Goal: Navigation & Orientation: Find specific page/section

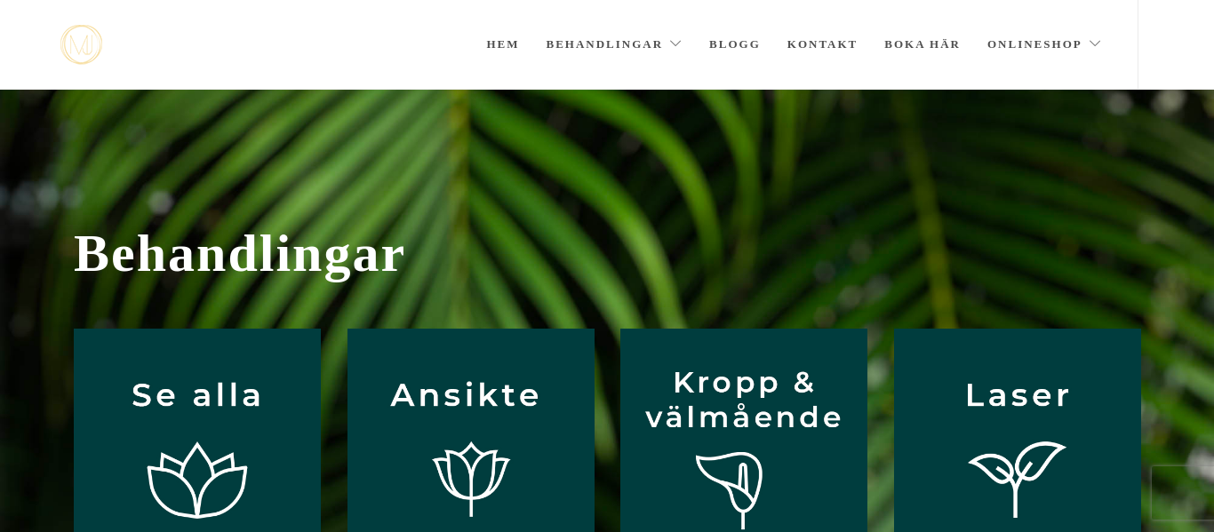
click at [575, 44] on link "Behandlingar" at bounding box center [614, 44] width 137 height 89
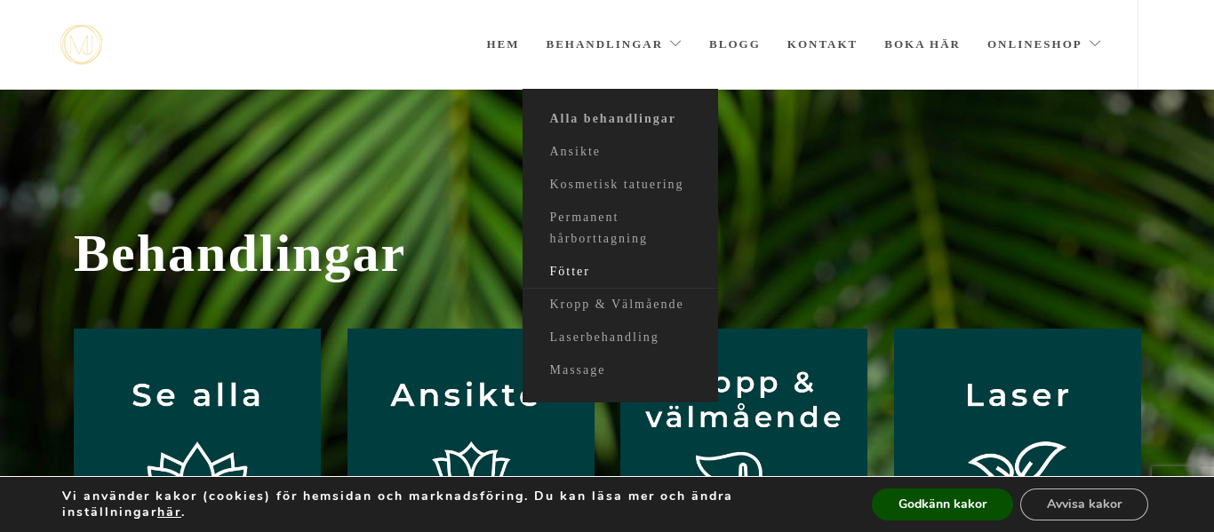
click at [567, 267] on link "Fötter" at bounding box center [619, 272] width 195 height 33
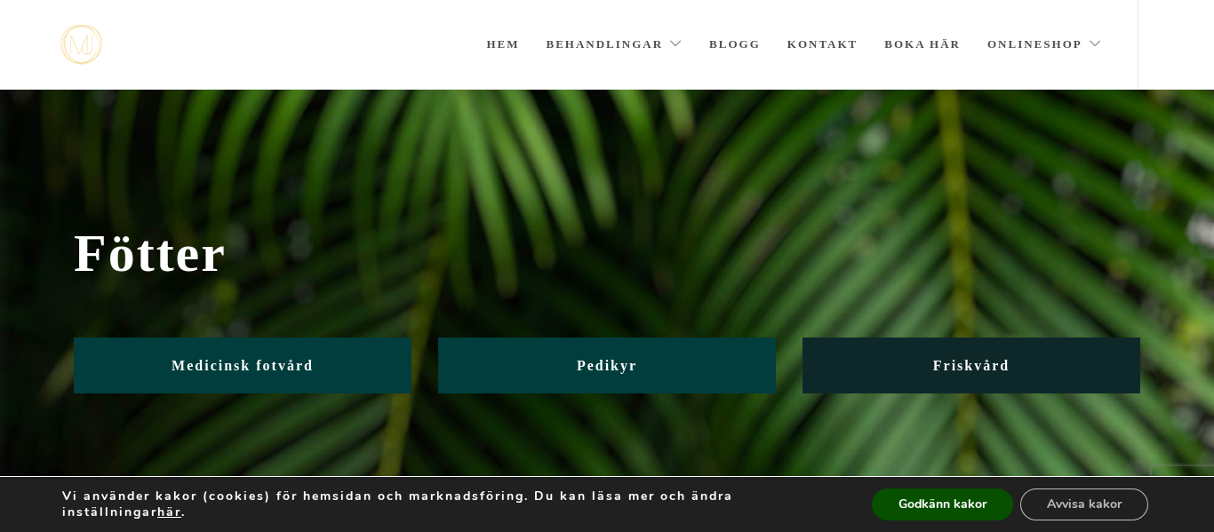
click at [991, 362] on span "Friskvård" at bounding box center [971, 365] width 76 height 15
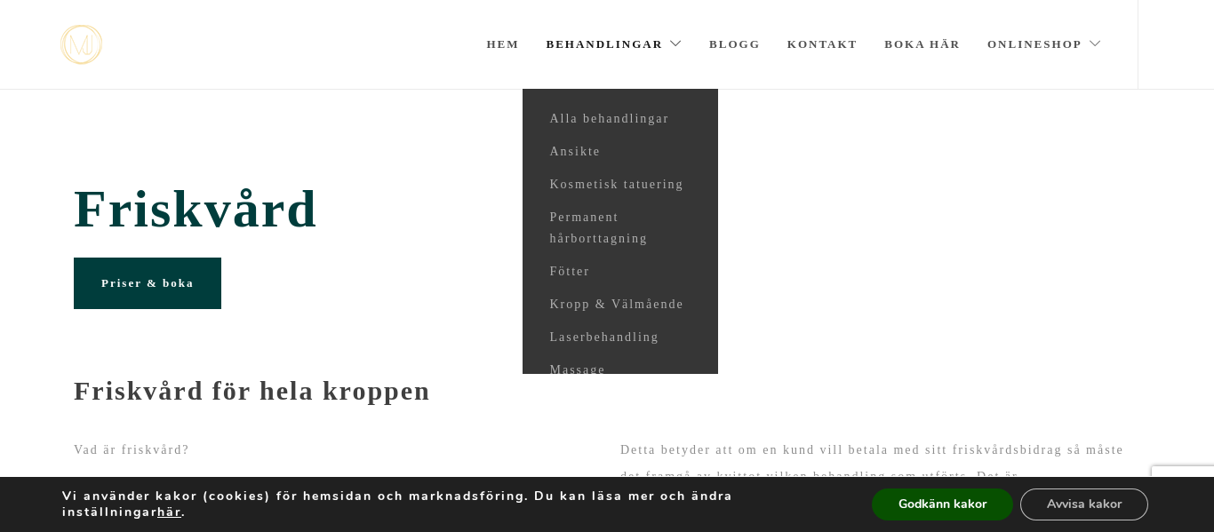
click at [578, 48] on link "Behandlingar" at bounding box center [614, 44] width 137 height 89
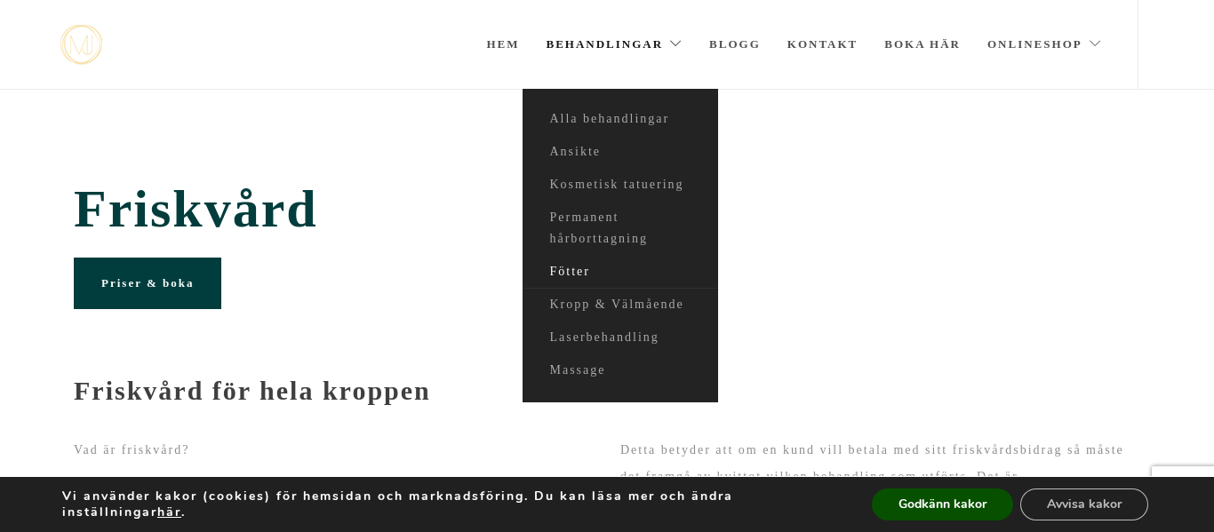
click at [578, 271] on link "Fötter" at bounding box center [619, 272] width 195 height 33
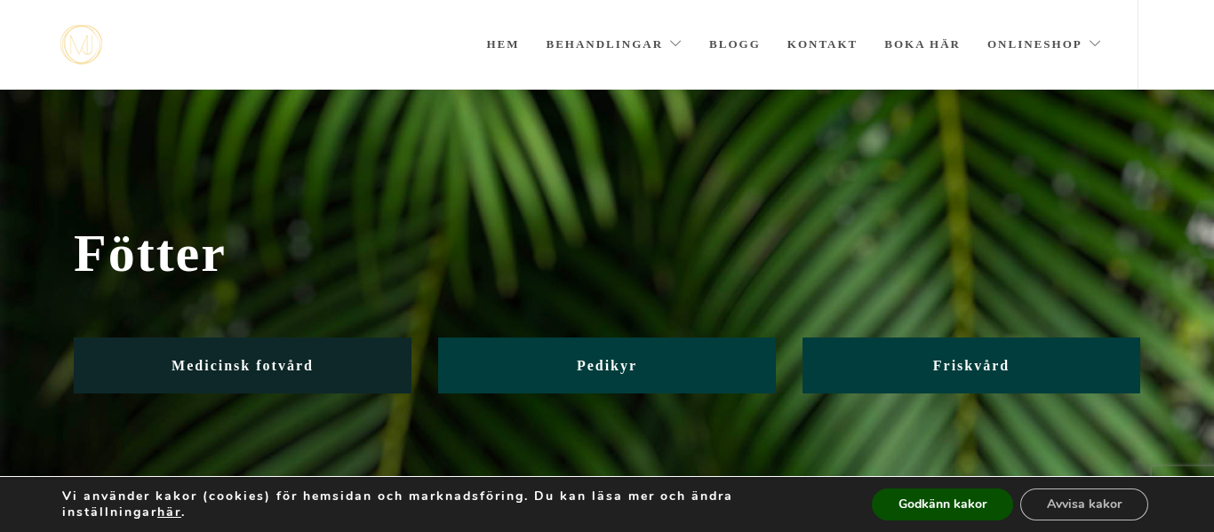
click at [355, 357] on link "Medicinsk fotvård" at bounding box center [243, 366] width 338 height 56
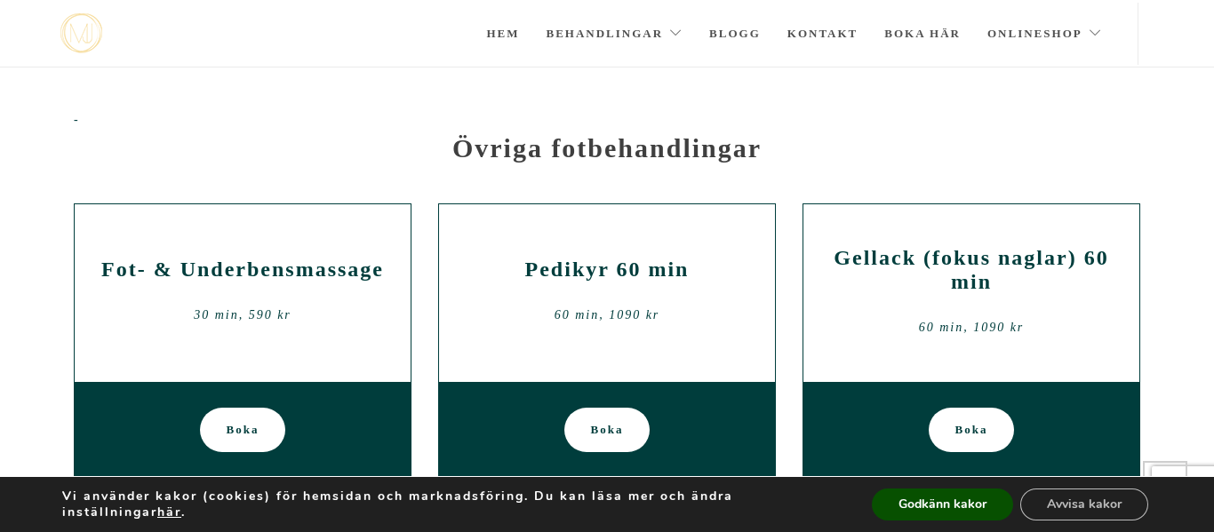
scroll to position [1914, 0]
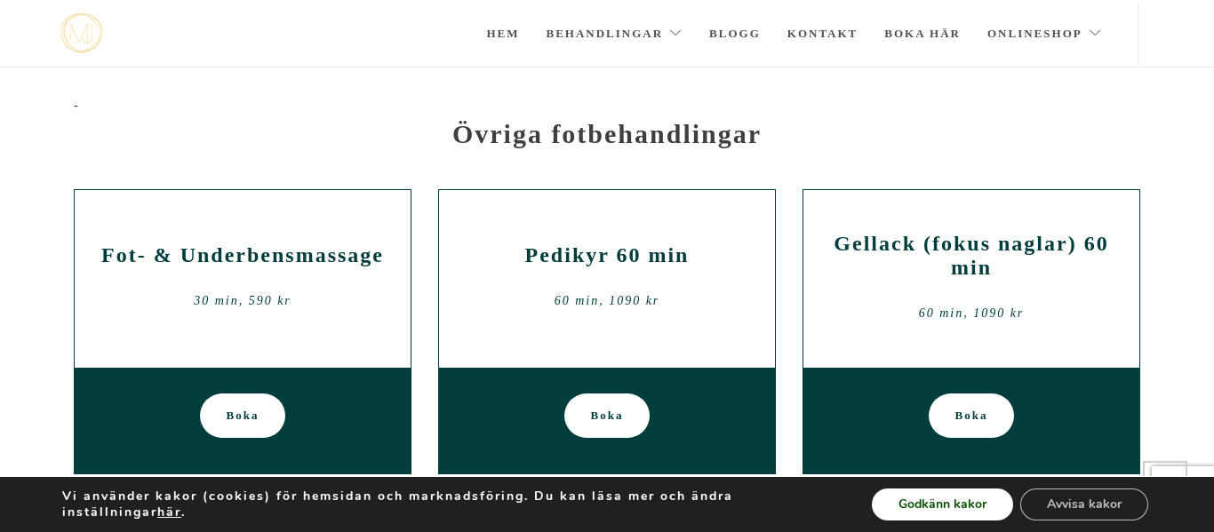
click at [958, 498] on button "Godkänn kakor" at bounding box center [942, 505] width 141 height 32
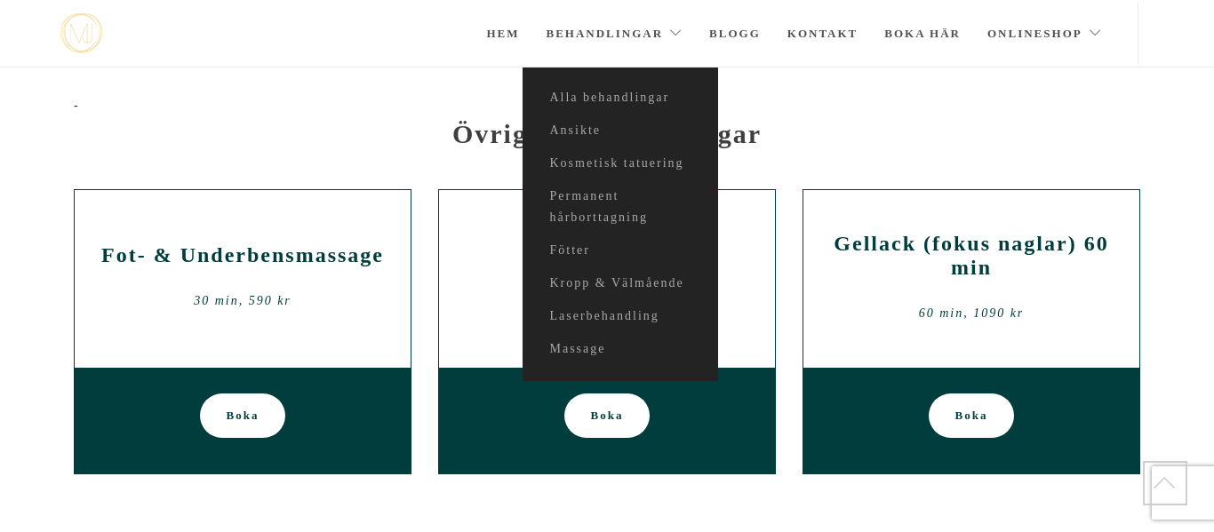
click at [891, 92] on p "-" at bounding box center [607, 105] width 1066 height 27
